Goal: Browse casually

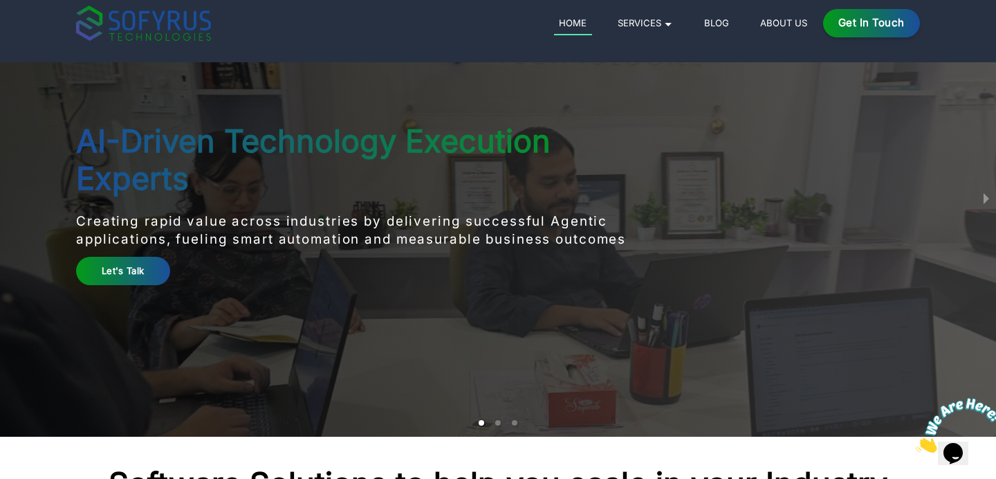
scroll to position [46, 0]
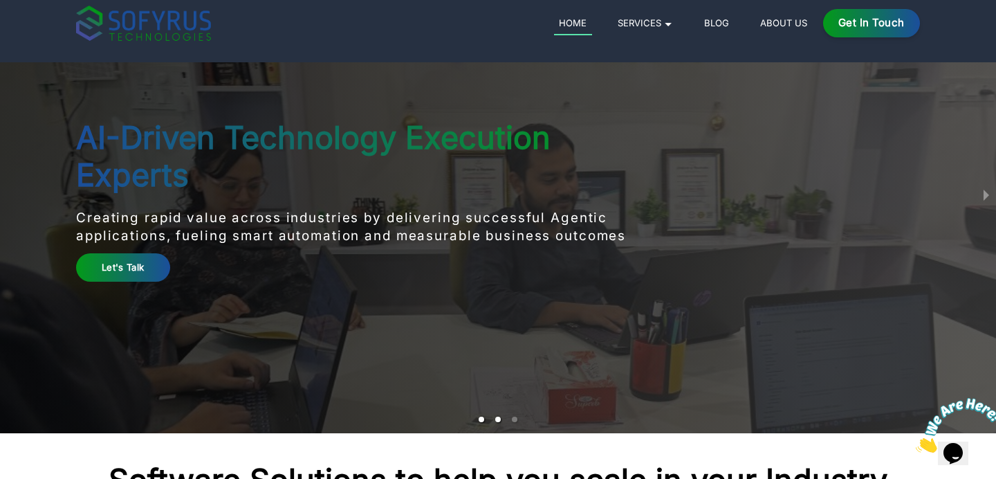
click at [497, 421] on li "slide item 2" at bounding box center [498, 419] width 6 height 6
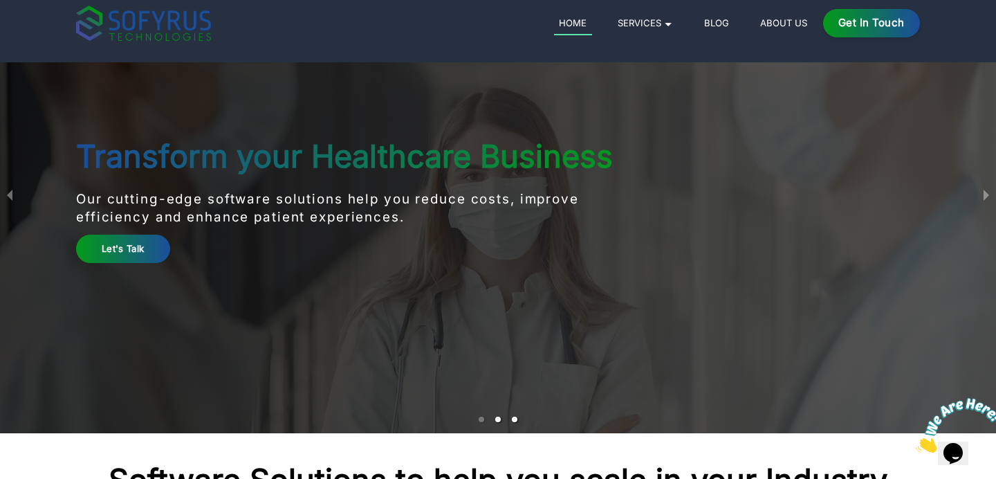
click at [515, 421] on li "slide item 3" at bounding box center [515, 419] width 6 height 6
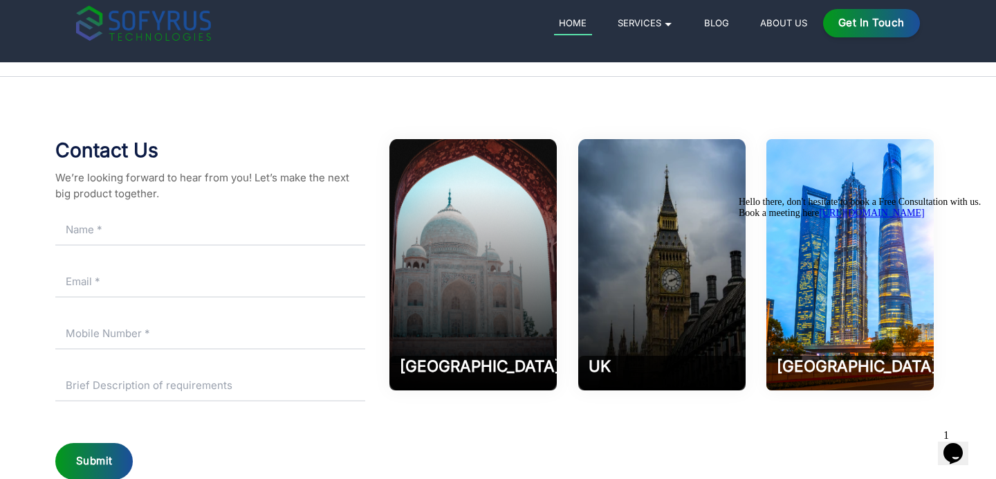
scroll to position [6314, 0]
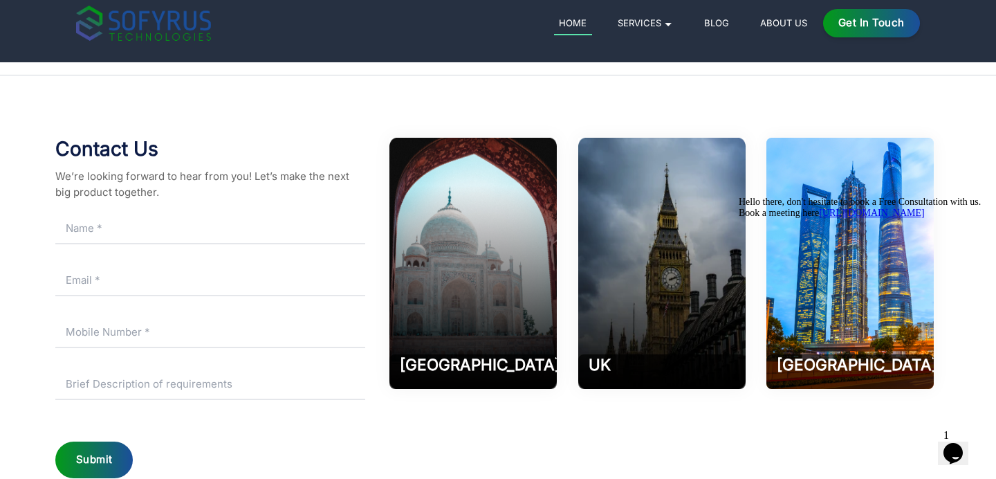
click at [739, 196] on icon "Chat attention grabber" at bounding box center [739, 196] width 0 height 0
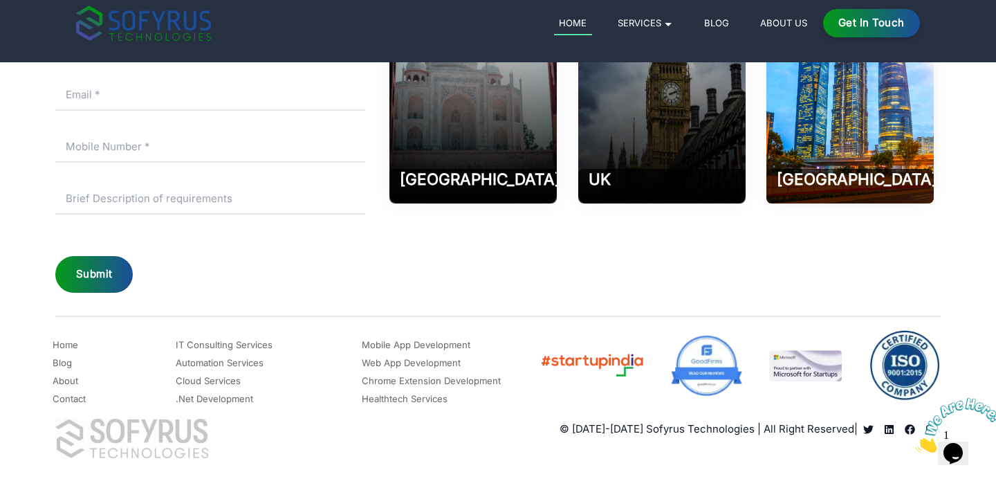
scroll to position [6411, 0]
